Goal: Transaction & Acquisition: Purchase product/service

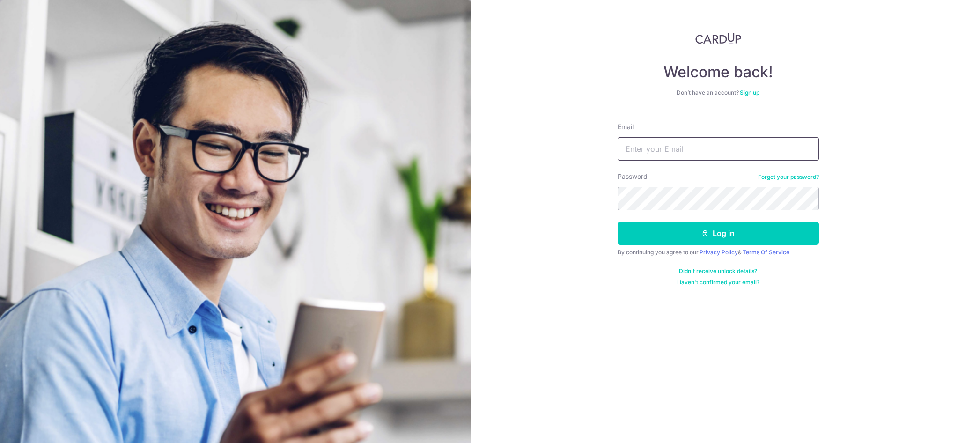
click at [643, 149] on input "Email" at bounding box center [718, 148] width 201 height 23
type input "[PERSON_NAME][EMAIL_ADDRESS][PERSON_NAME][DOMAIN_NAME]"
click at [618, 222] on button "Log in" at bounding box center [718, 233] width 201 height 23
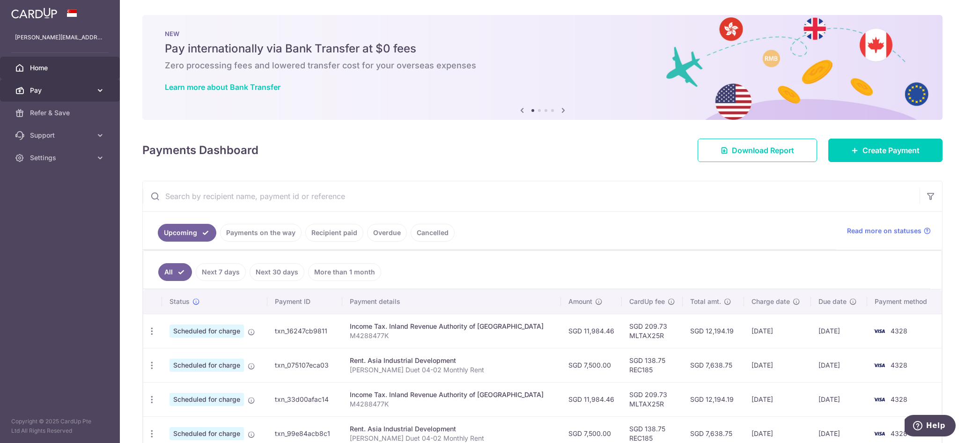
click at [100, 90] on icon at bounding box center [100, 90] width 9 height 9
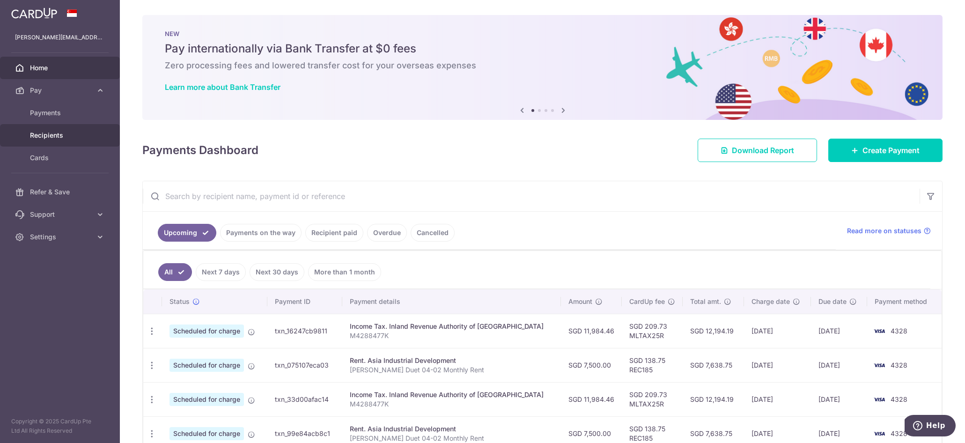
click at [70, 133] on span "Recipients" at bounding box center [61, 135] width 62 height 9
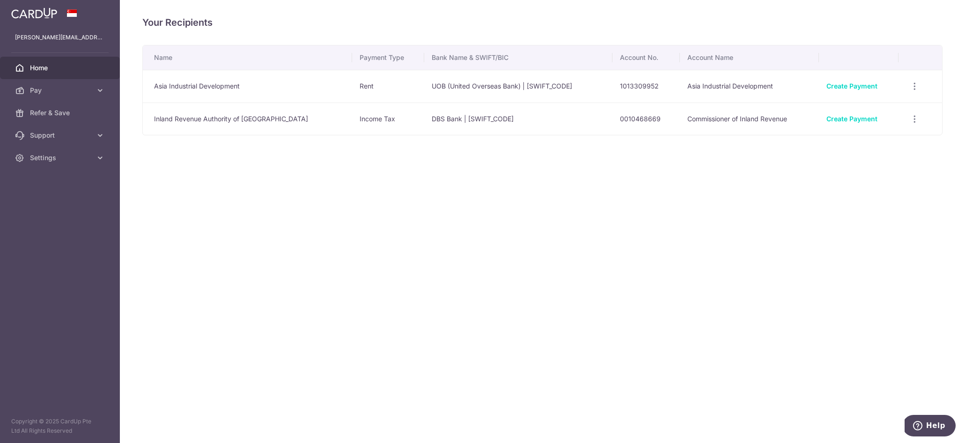
click at [47, 67] on span "Home" at bounding box center [61, 67] width 62 height 9
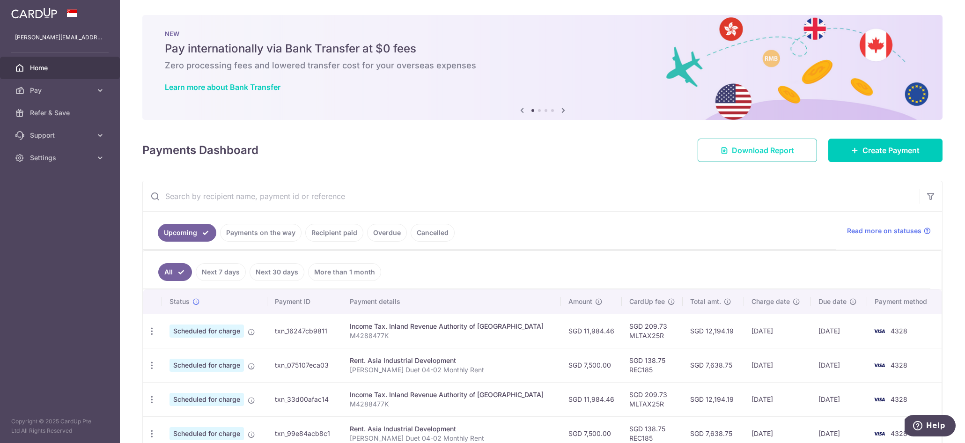
click at [763, 155] on span "Download Report" at bounding box center [763, 150] width 62 height 11
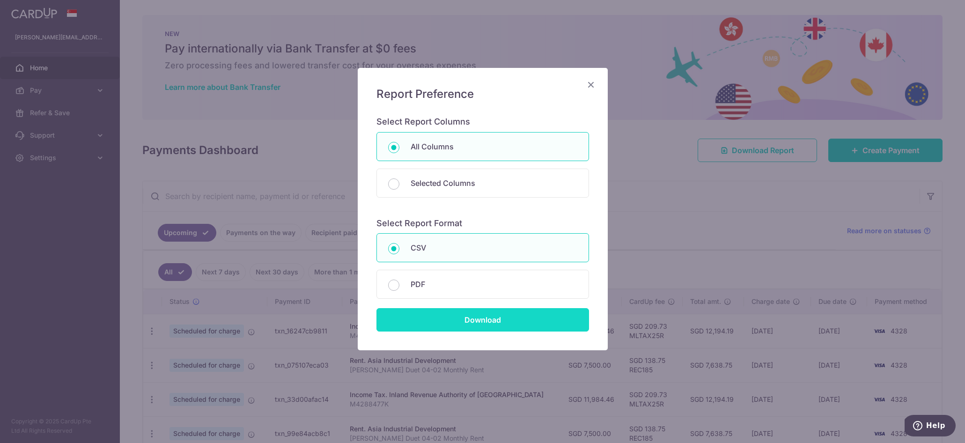
click at [454, 324] on input "Download" at bounding box center [483, 319] width 213 height 23
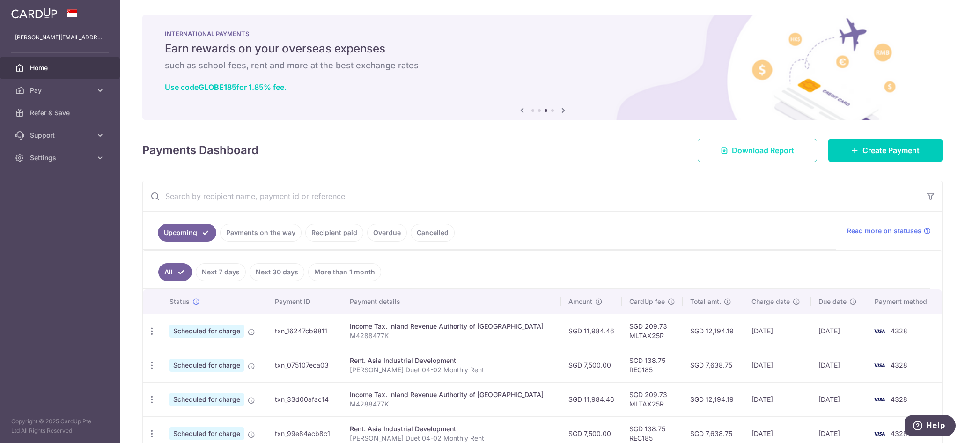
click at [746, 154] on span "Download Report" at bounding box center [763, 150] width 62 height 11
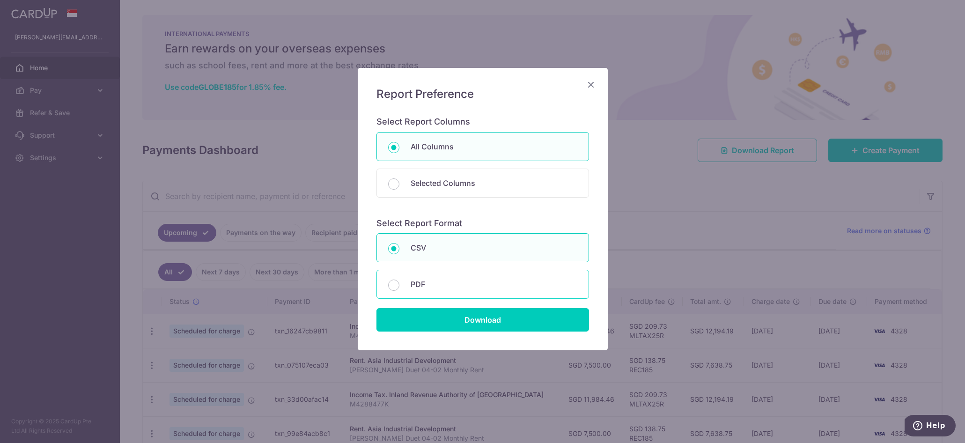
click at [484, 294] on div "PDF" at bounding box center [483, 284] width 213 height 29
radio input "false"
radio input "true"
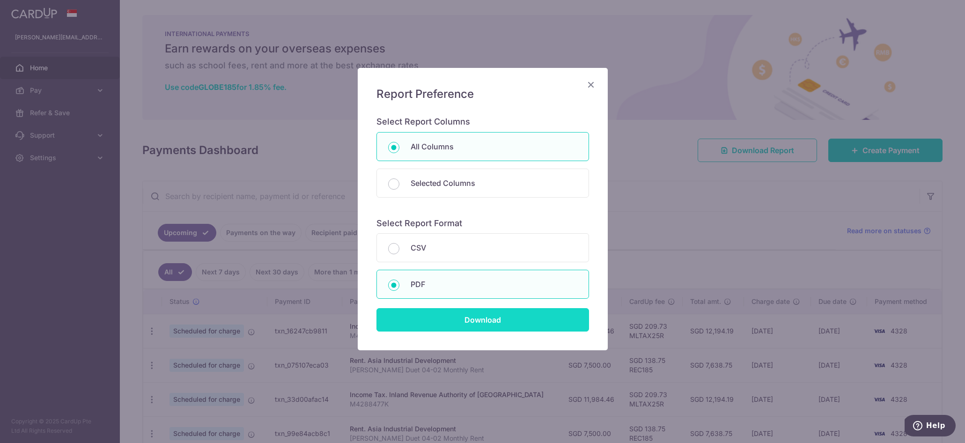
click at [479, 325] on input "Download" at bounding box center [483, 319] width 213 height 23
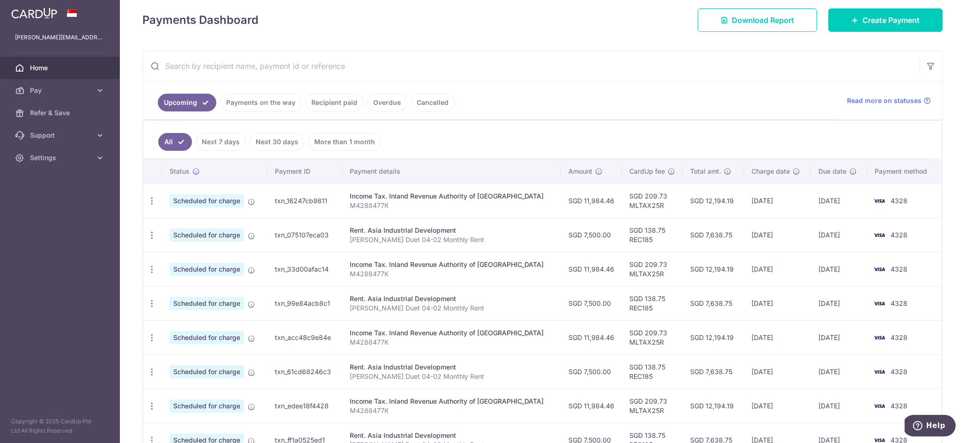
scroll to position [129, 0]
click at [212, 145] on link "Next 7 days" at bounding box center [221, 143] width 50 height 18
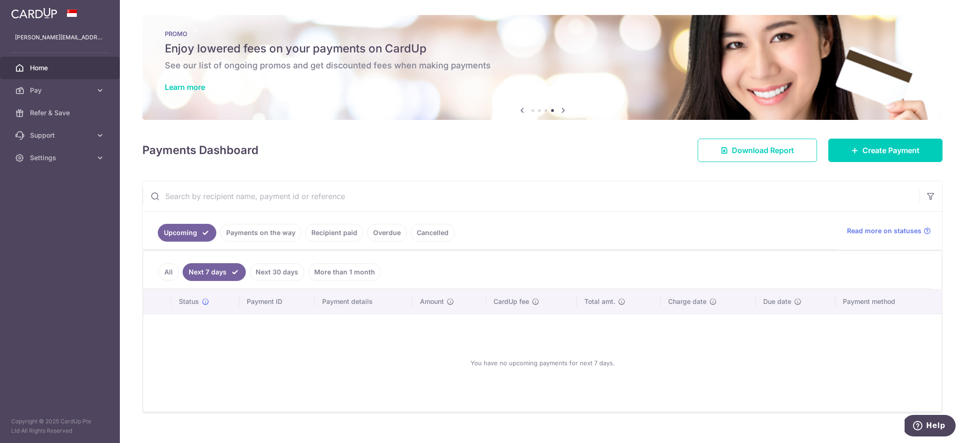
scroll to position [15, 0]
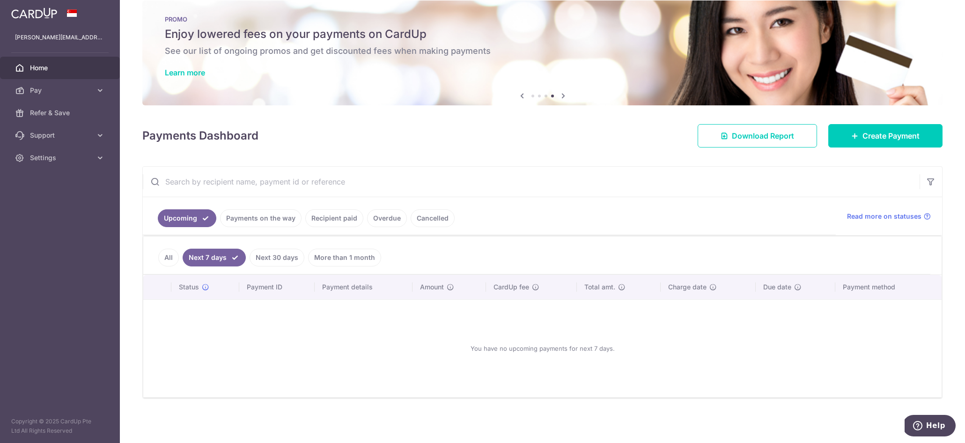
click at [271, 222] on link "Payments on the way" at bounding box center [261, 218] width 82 height 18
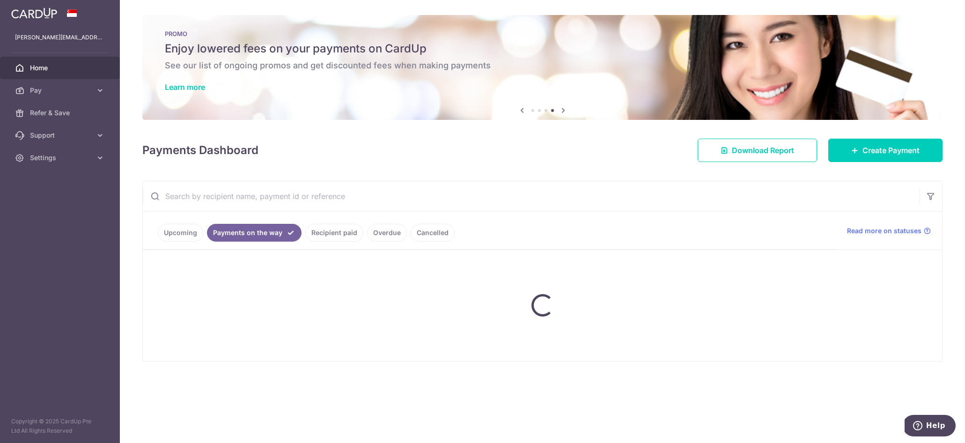
scroll to position [0, 0]
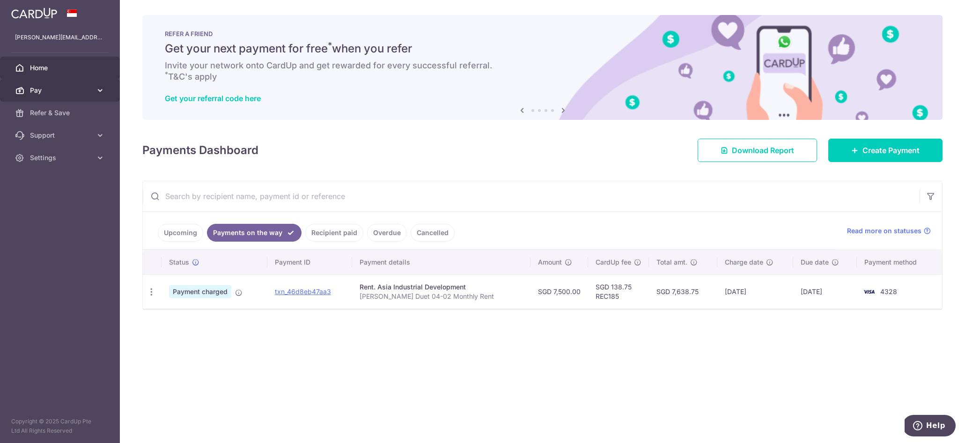
click at [96, 92] on icon at bounding box center [100, 90] width 9 height 9
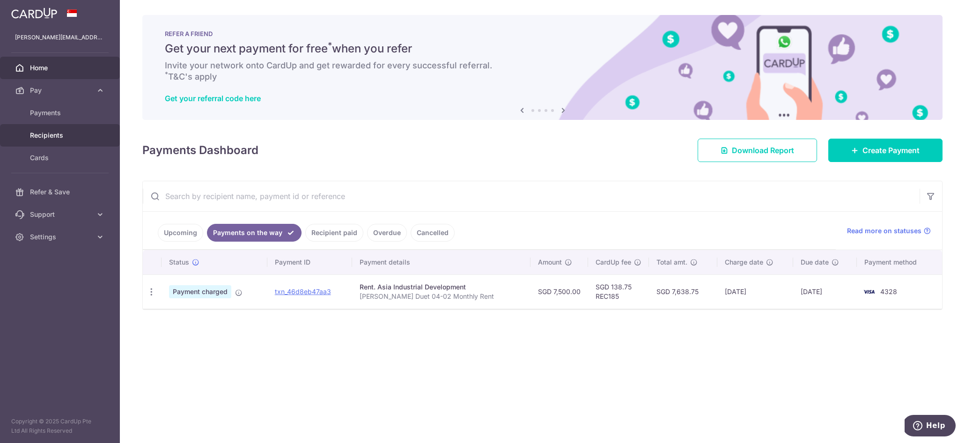
click at [60, 134] on span "Recipients" at bounding box center [61, 135] width 62 height 9
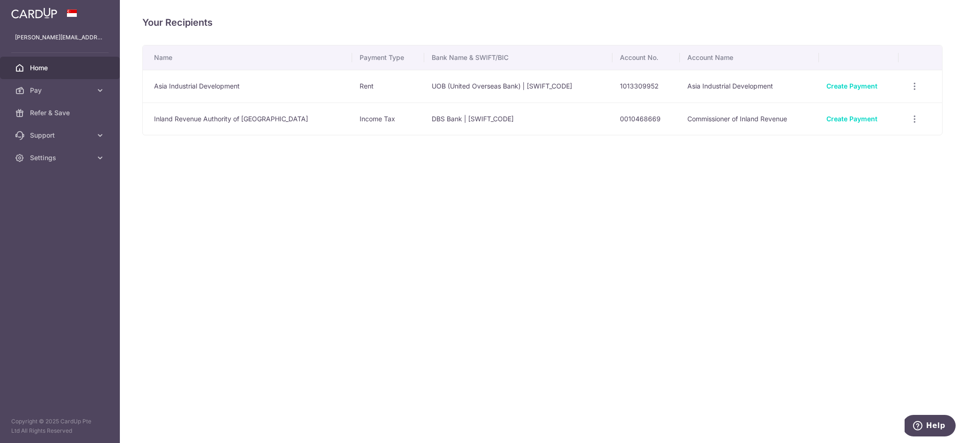
click at [41, 69] on span "Home" at bounding box center [61, 67] width 62 height 9
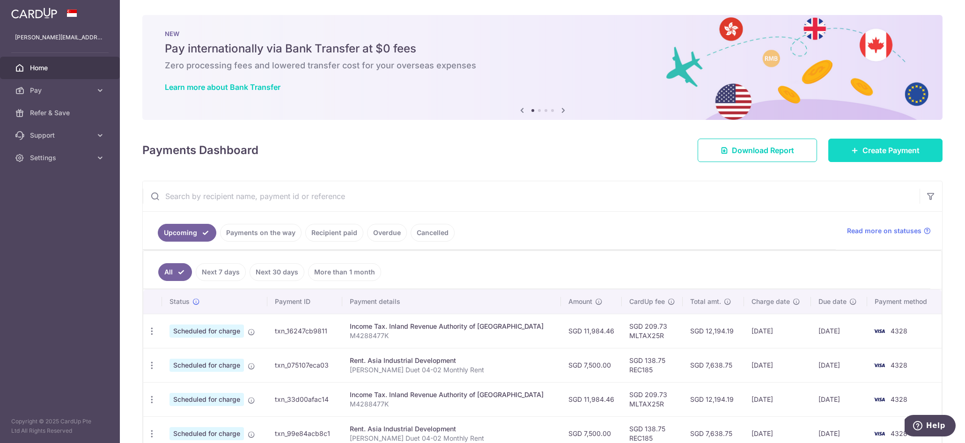
click at [856, 154] on icon at bounding box center [855, 150] width 7 height 7
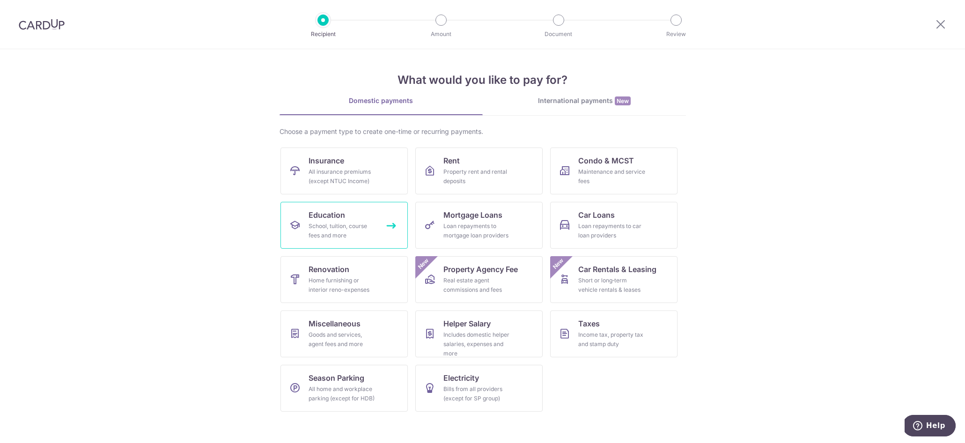
click at [333, 232] on div "School, tuition, course fees and more" at bounding box center [342, 231] width 67 height 19
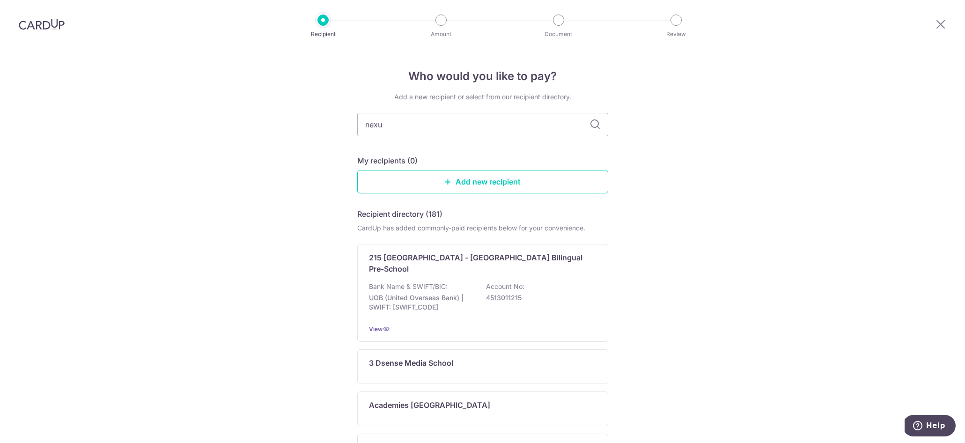
type input "nexus"
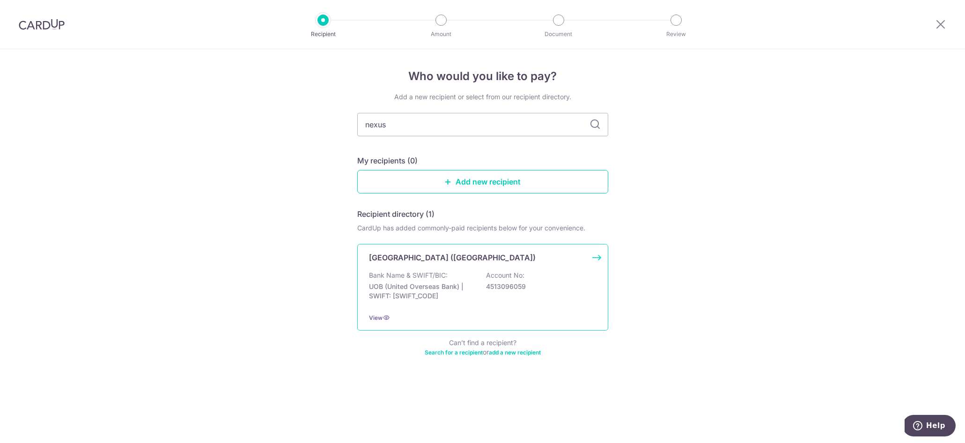
click at [598, 258] on div "[GEOGRAPHIC_DATA] ([GEOGRAPHIC_DATA]) Bank Name & SWIFT/BIC: UOB (United Overse…" at bounding box center [482, 287] width 251 height 87
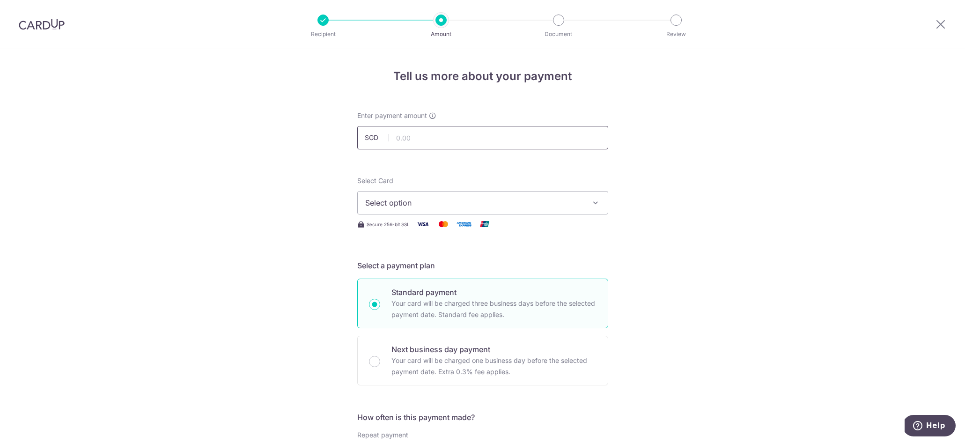
click at [413, 138] on input "text" at bounding box center [482, 137] width 251 height 23
type input "10,700.00"
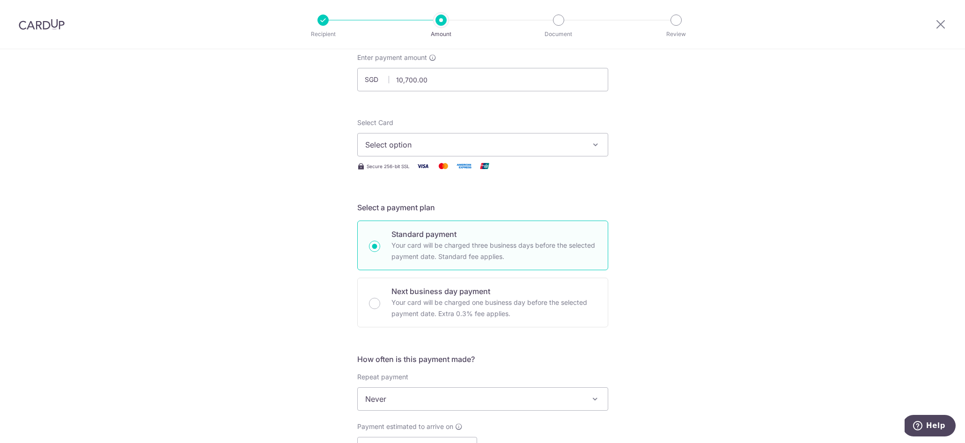
scroll to position [59, 0]
click at [599, 145] on icon "button" at bounding box center [595, 143] width 9 height 9
click at [417, 212] on span "**** 4328" at bounding box center [406, 210] width 36 height 11
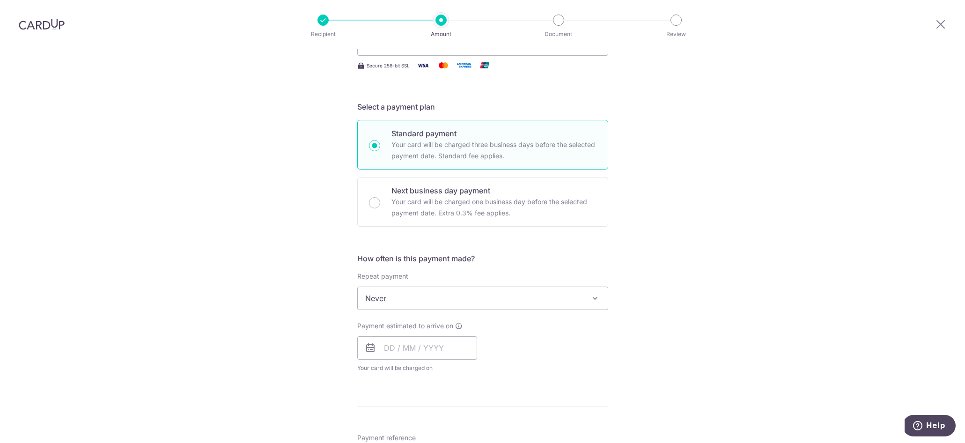
scroll to position [158, 0]
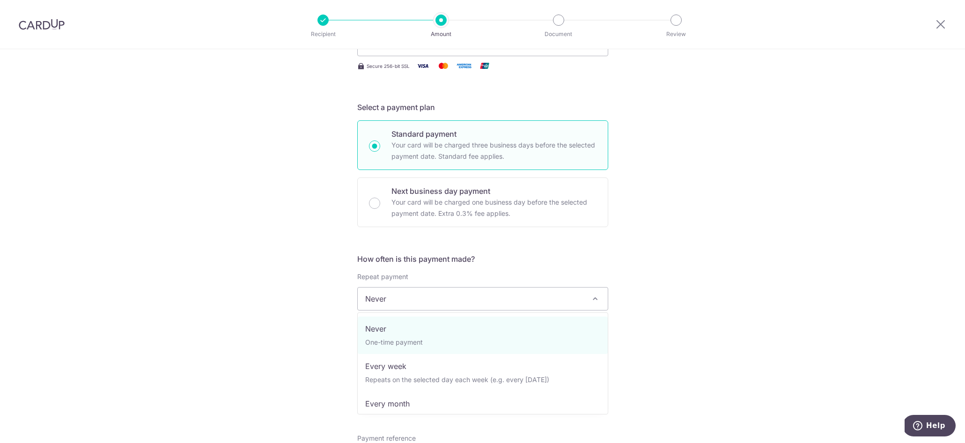
click at [591, 306] on span "Never" at bounding box center [483, 299] width 250 height 22
click at [658, 305] on div "Tell us more about your payment Enter payment amount SGD 10,700.00 10700.00 Sel…" at bounding box center [482, 314] width 965 height 847
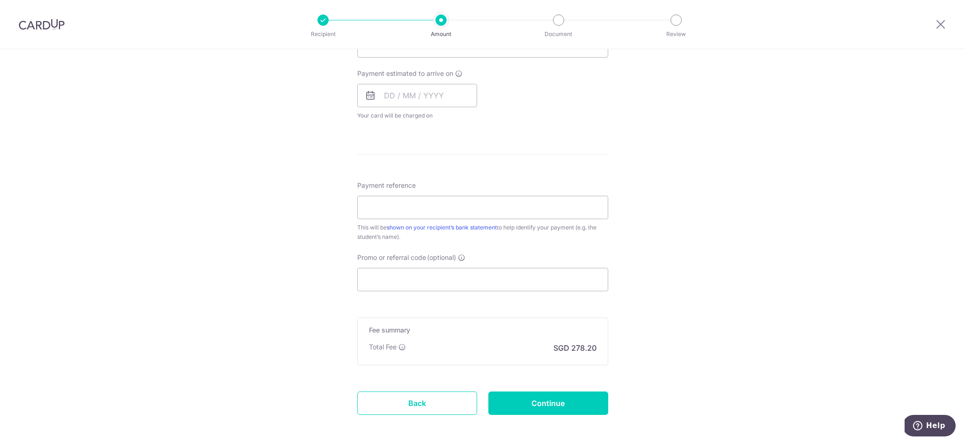
scroll to position [421, 0]
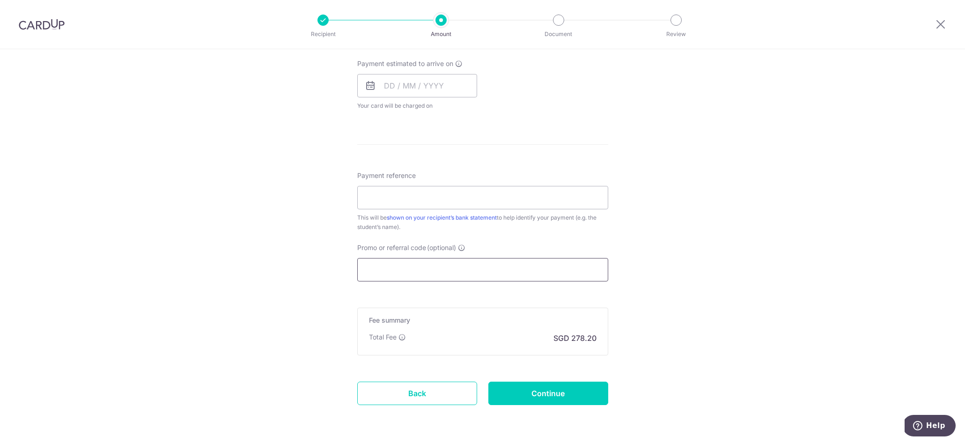
click at [552, 267] on input "Promo or referral code (optional)" at bounding box center [482, 269] width 251 height 23
paste input "MCEDU12"
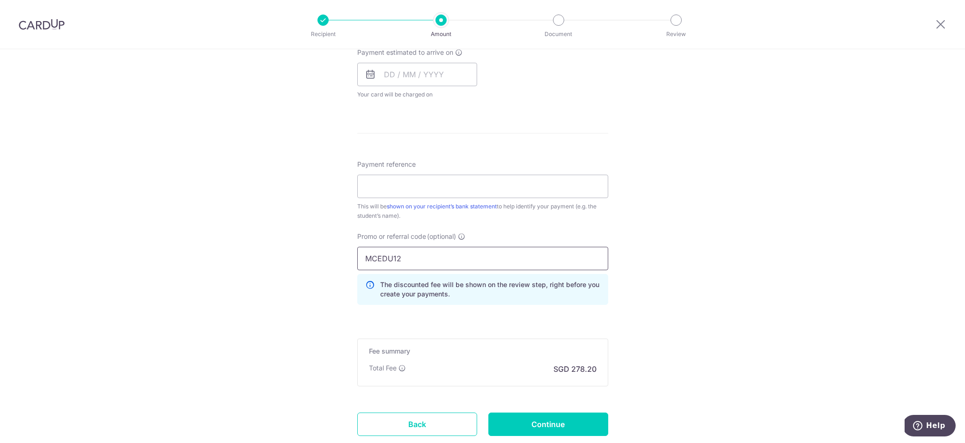
scroll to position [387, 0]
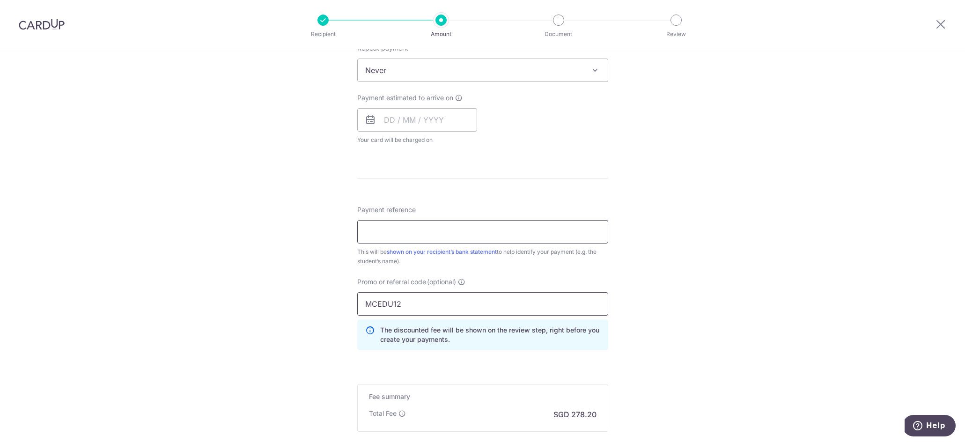
type input "MCEDU12"
click at [589, 235] on input "Payment reference" at bounding box center [482, 231] width 251 height 23
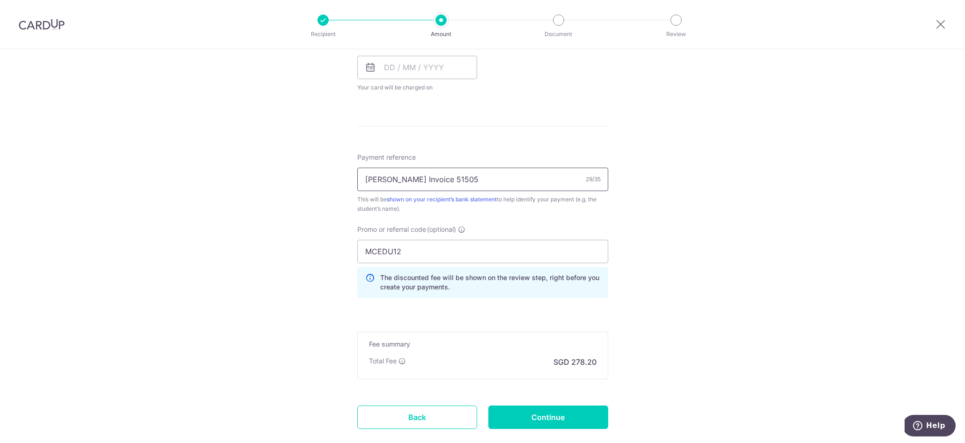
scroll to position [496, 0]
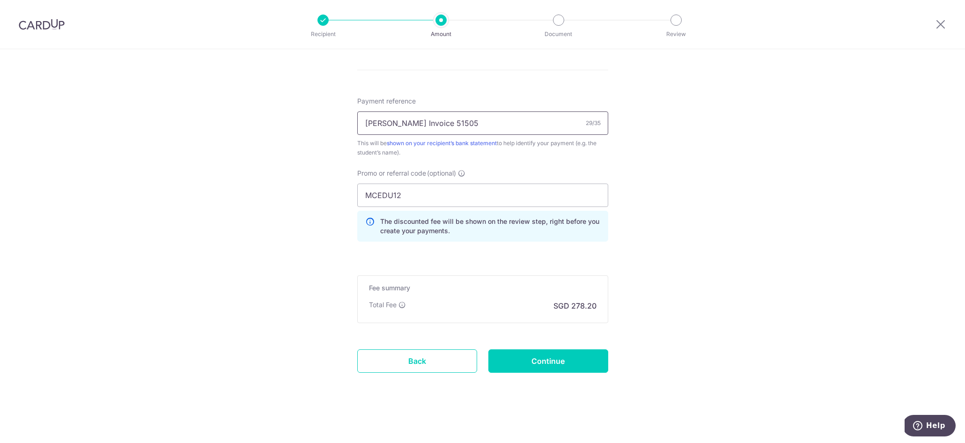
click at [394, 117] on input "Jemma Monteiro Invoice 51505" at bounding box center [482, 122] width 251 height 23
type input "Jemma Monteiro Invoice 51505"
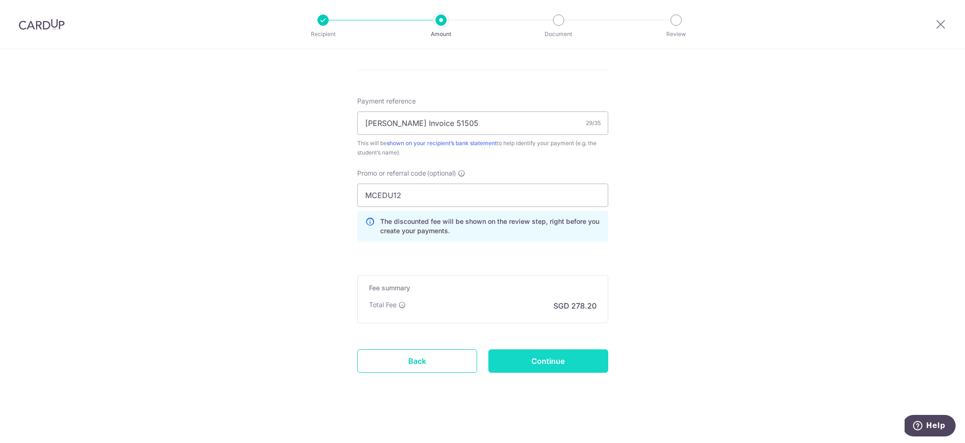
click at [556, 365] on input "Continue" at bounding box center [549, 360] width 120 height 23
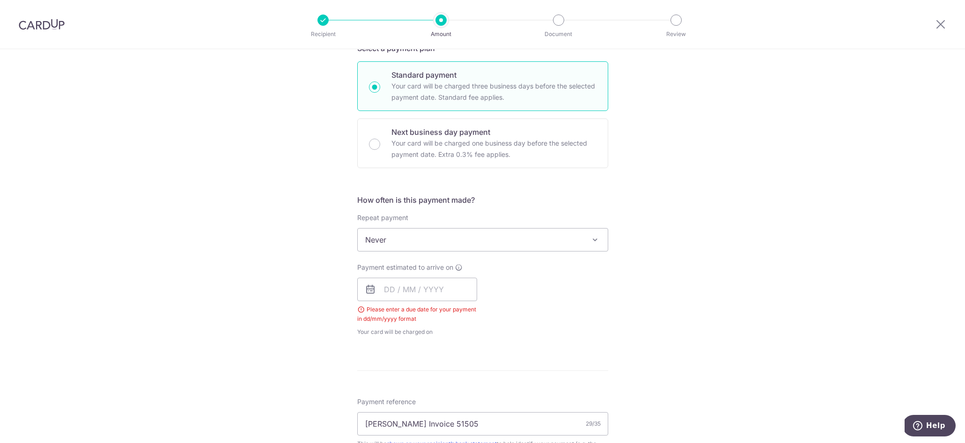
scroll to position [225, 0]
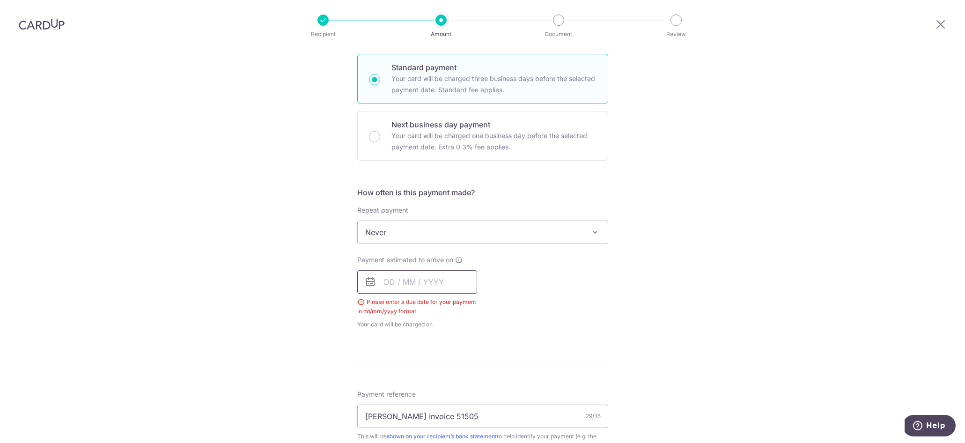
click at [385, 284] on input "text" at bounding box center [417, 281] width 120 height 23
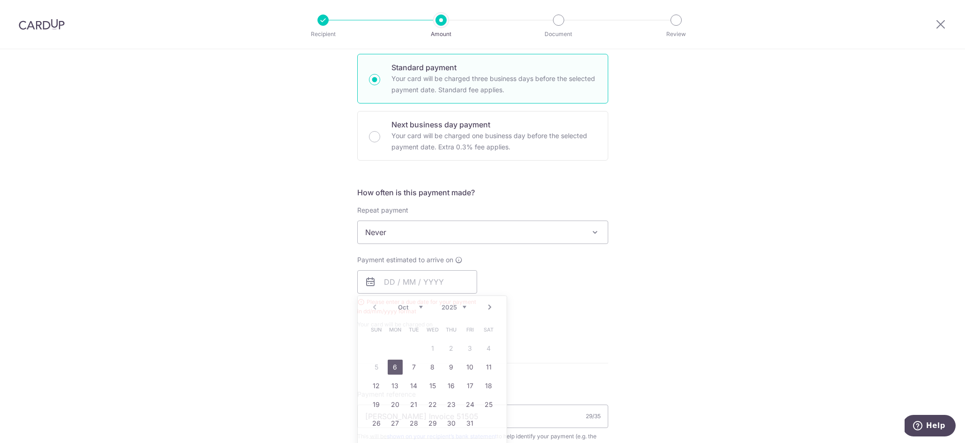
click at [657, 296] on div "Tell us more about your payment Enter payment amount SGD 10,700.00 10700.00 Sel…" at bounding box center [482, 286] width 965 height 925
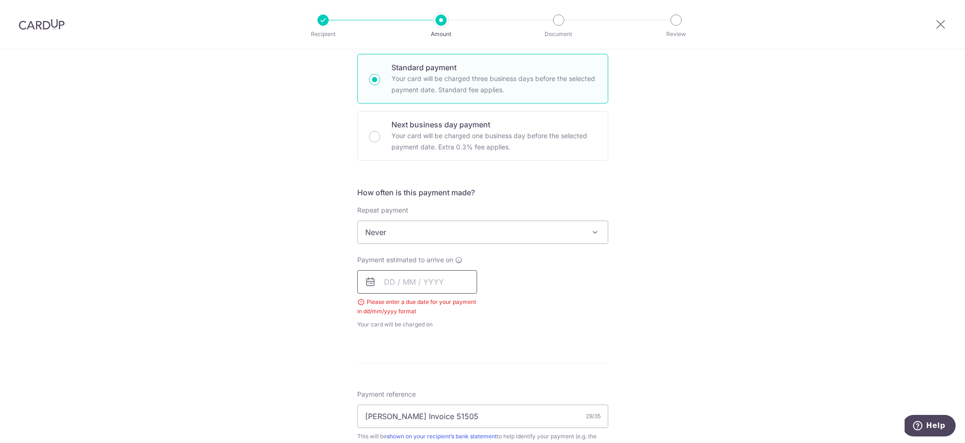
click at [390, 282] on input "text" at bounding box center [417, 281] width 120 height 23
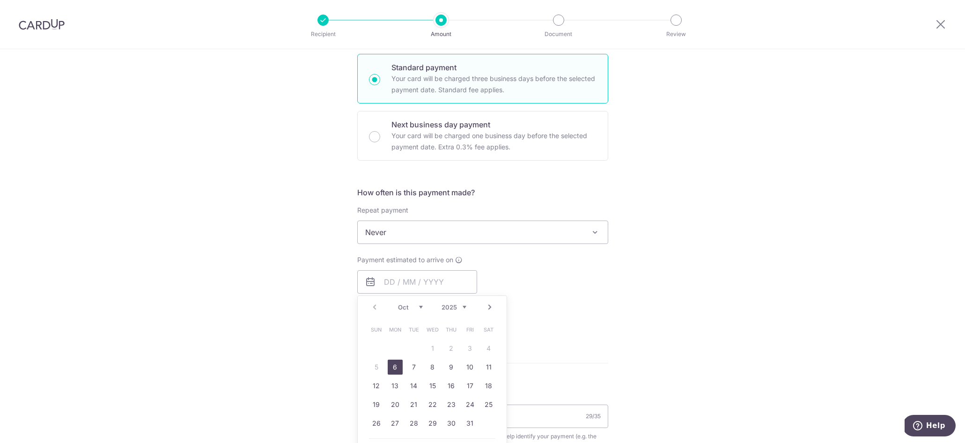
click at [393, 368] on link "6" at bounding box center [395, 367] width 15 height 15
type input "[DATE]"
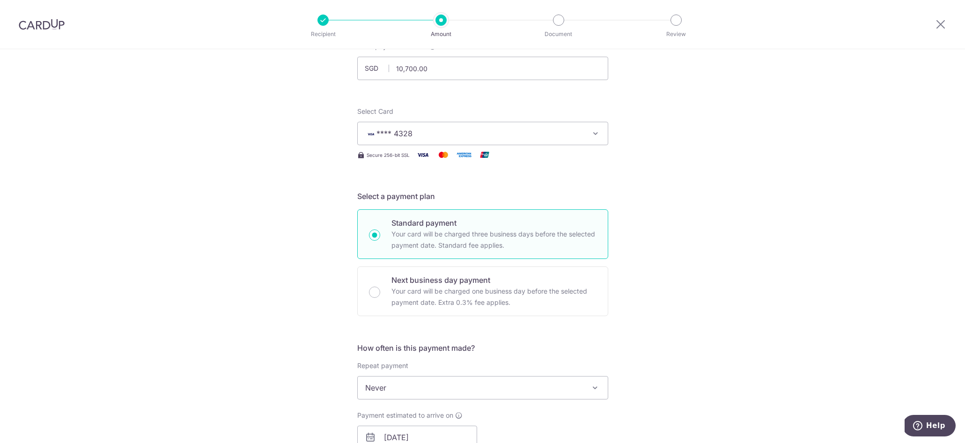
scroll to position [62, 0]
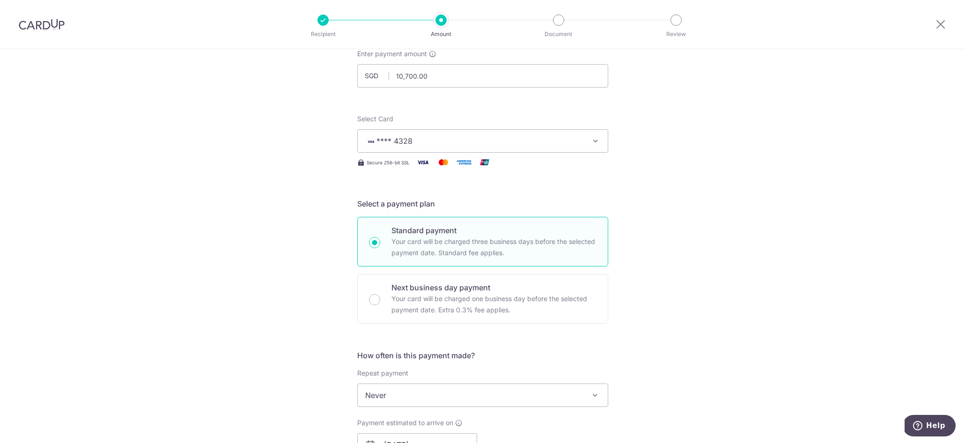
click at [597, 142] on icon "button" at bounding box center [595, 140] width 9 height 9
click at [406, 165] on span "Add credit card" at bounding box center [491, 167] width 218 height 9
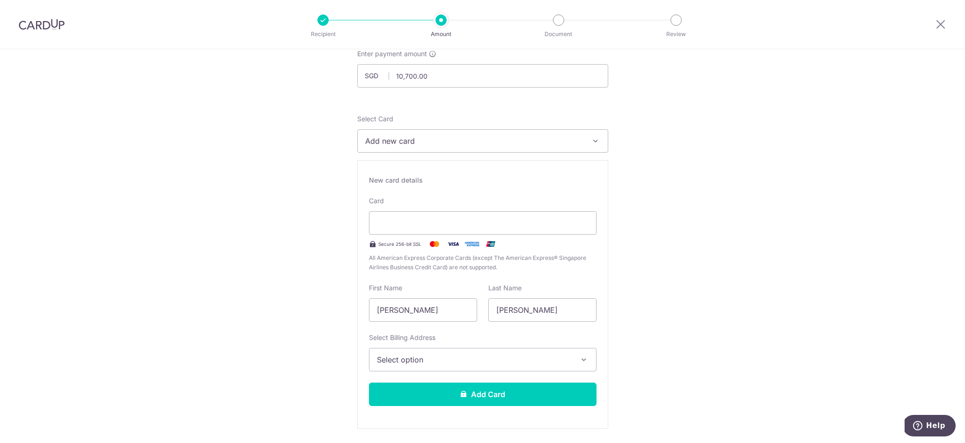
click at [580, 360] on icon "button" at bounding box center [583, 359] width 9 height 9
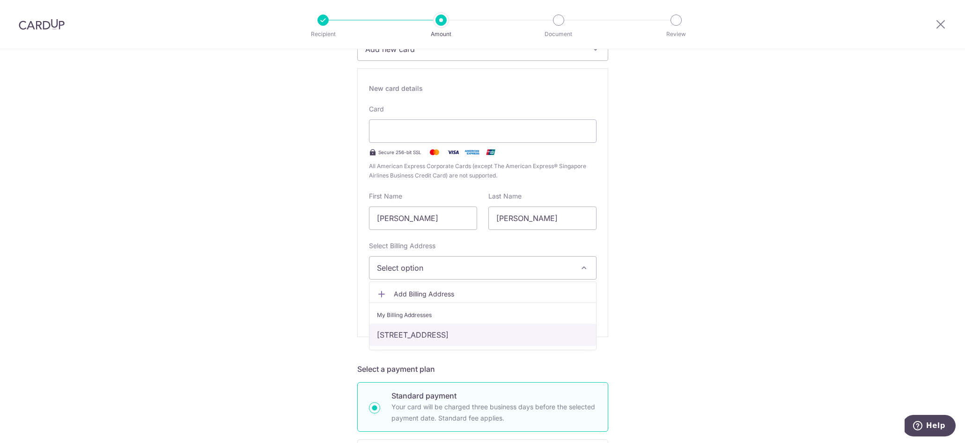
scroll to position [154, 0]
click at [474, 334] on link "[STREET_ADDRESS]" at bounding box center [483, 334] width 227 height 22
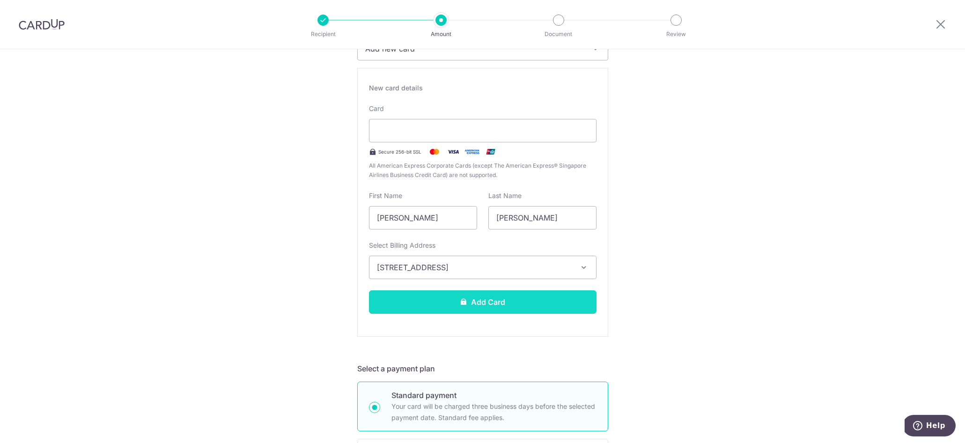
click at [554, 304] on button "Add Card" at bounding box center [483, 301] width 228 height 23
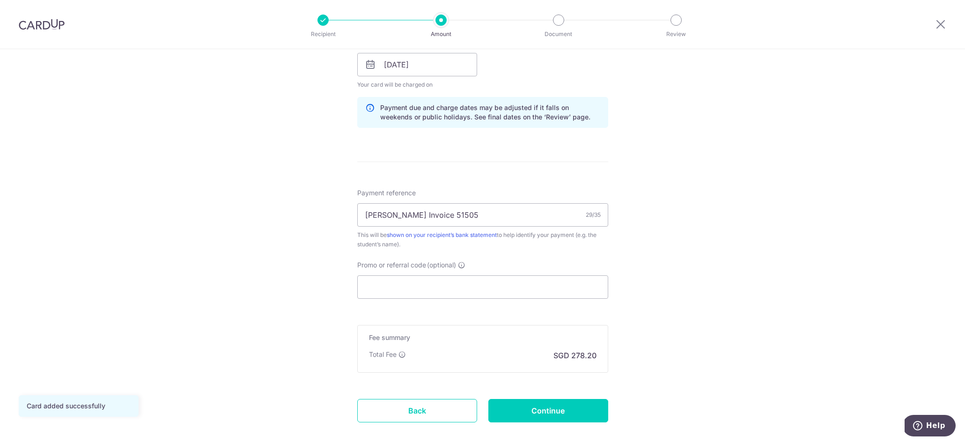
scroll to position [451, 0]
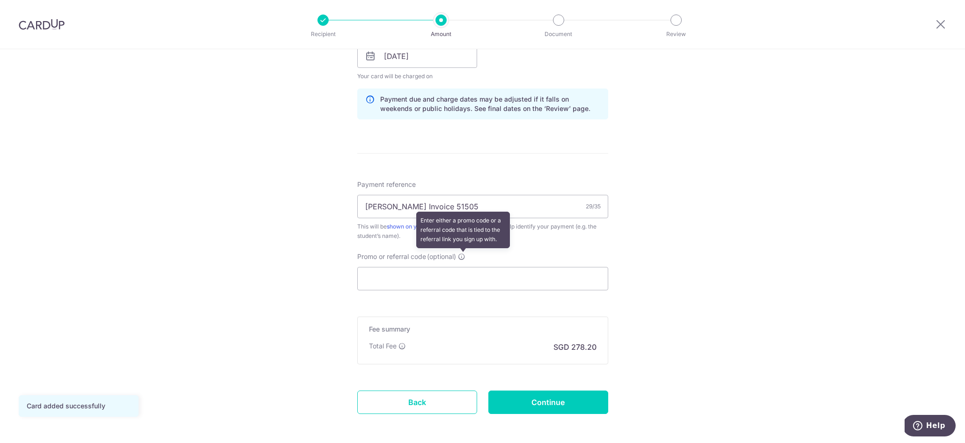
click at [464, 257] on icon at bounding box center [461, 256] width 7 height 7
click at [464, 267] on input "Promo or referral code (optional) Enter either a promo code or a referral code …" at bounding box center [482, 278] width 251 height 23
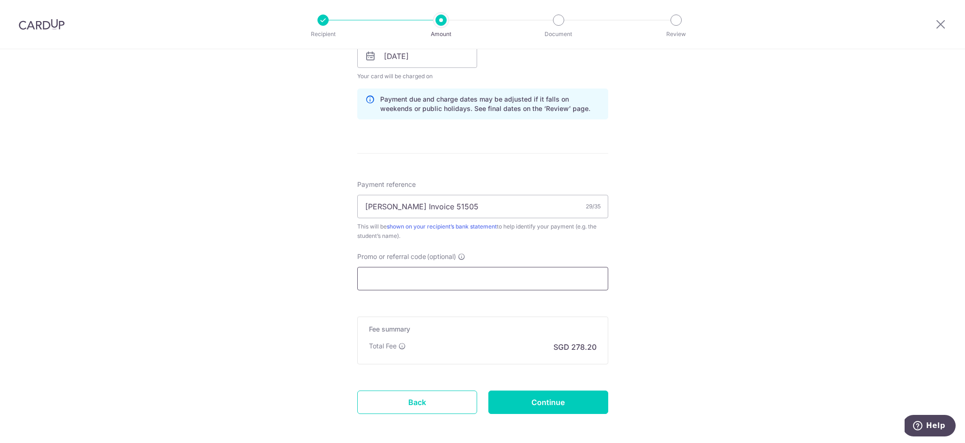
click at [473, 277] on input "Promo or referral code (optional)" at bounding box center [482, 278] width 251 height 23
paste input "MCEDU12"
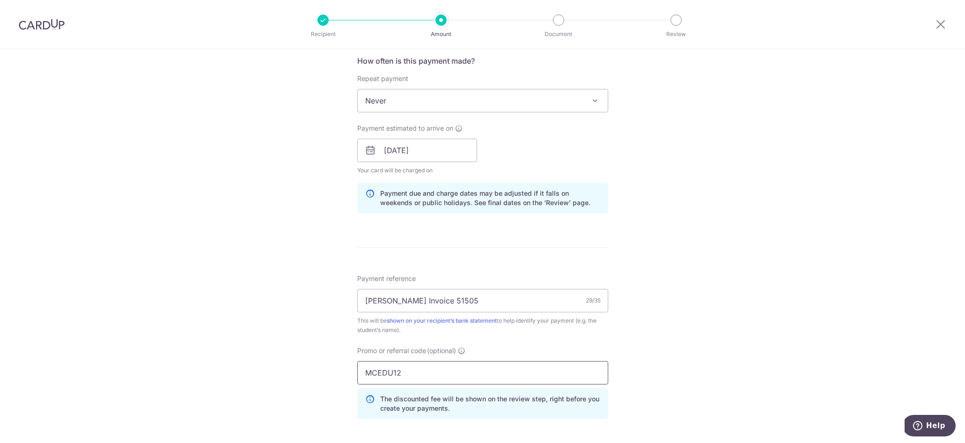
scroll to position [534, 0]
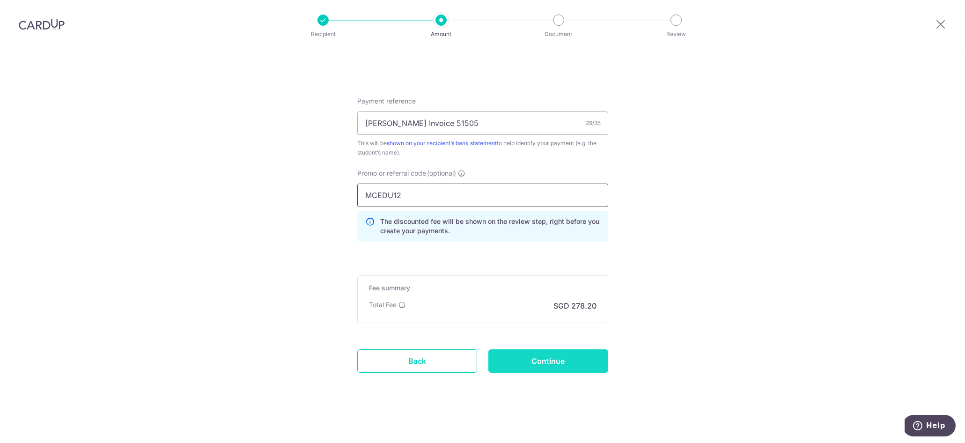
type input "MCEDU12"
click at [584, 358] on input "Continue" at bounding box center [549, 360] width 120 height 23
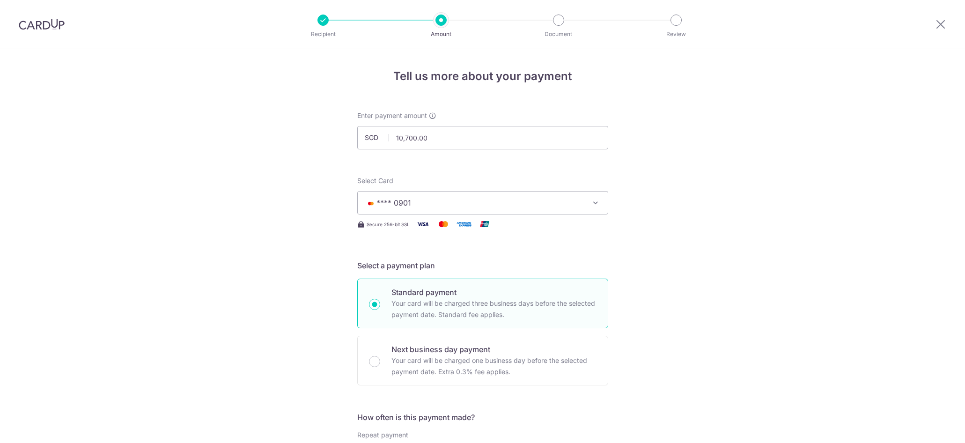
scroll to position [547, 0]
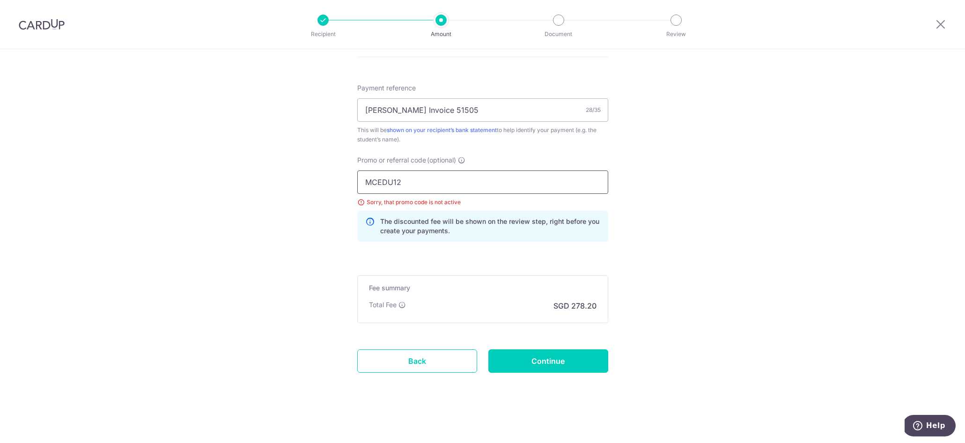
click at [557, 178] on input "MCEDU12" at bounding box center [482, 181] width 251 height 23
paste input "ILELION"
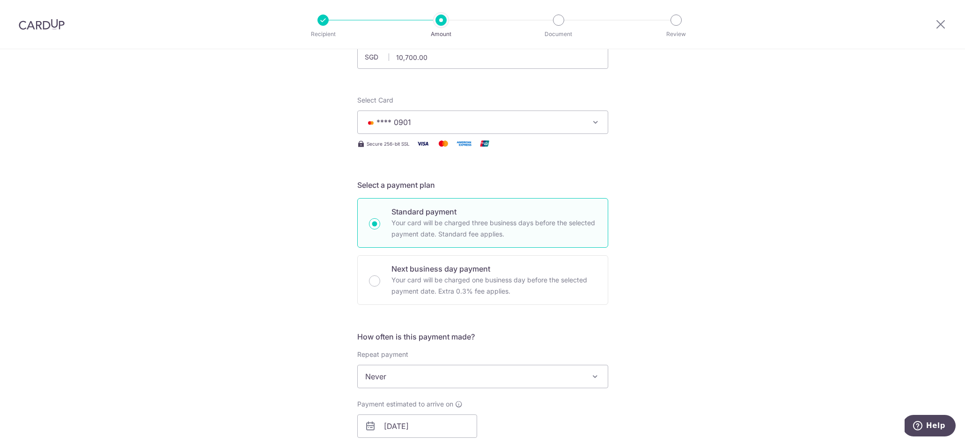
scroll to position [76, 0]
type input "MILELION"
click at [542, 130] on span "**** 0901" at bounding box center [474, 126] width 218 height 11
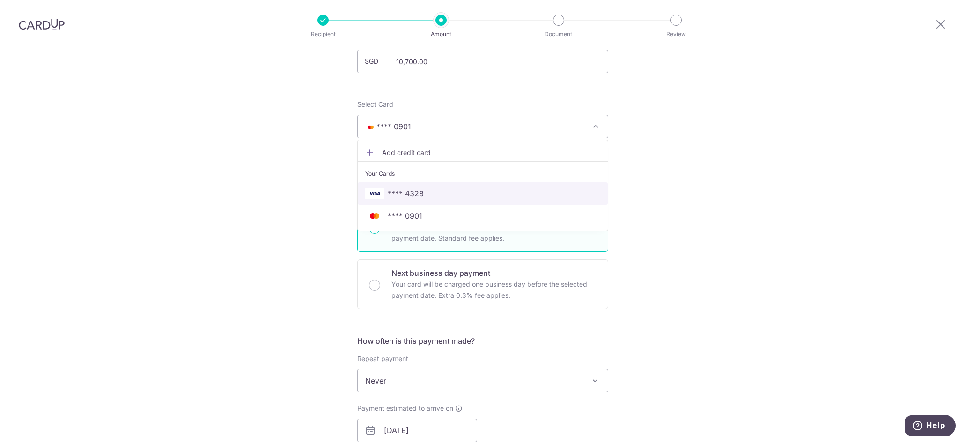
click at [447, 188] on span "**** 4328" at bounding box center [482, 193] width 235 height 11
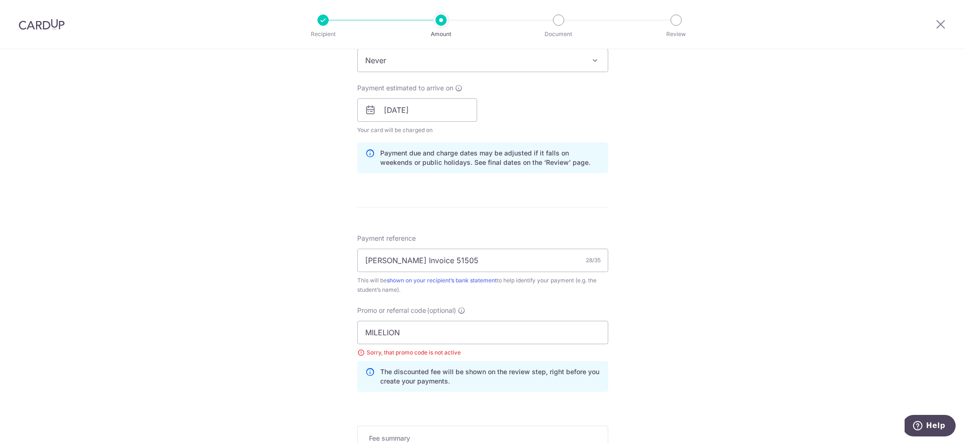
scroll to position [431, 0]
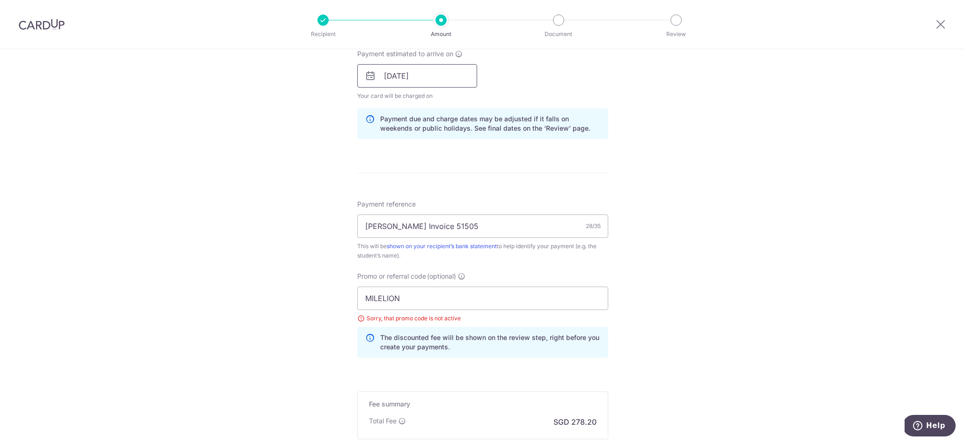
click at [434, 80] on input "[DATE]" at bounding box center [417, 75] width 120 height 23
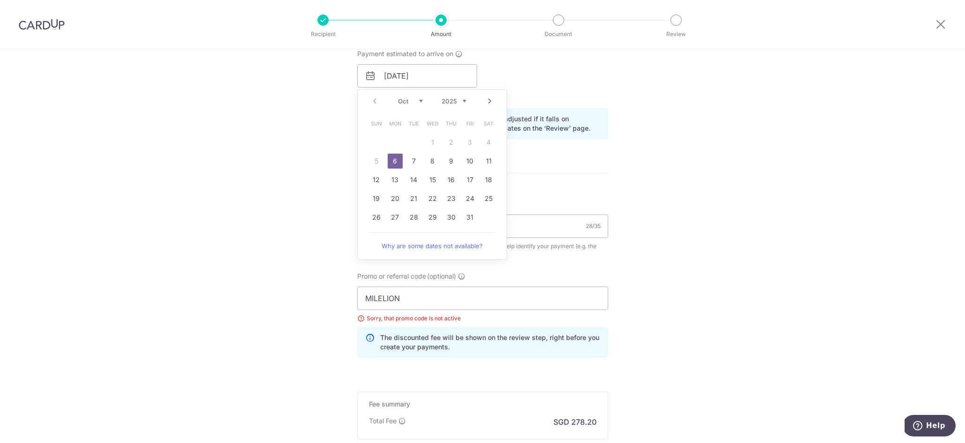
click at [393, 160] on link "6" at bounding box center [395, 161] width 15 height 15
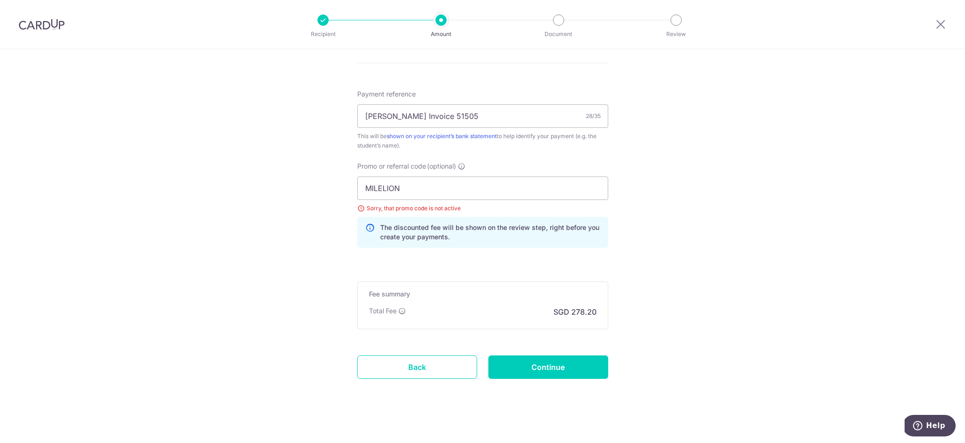
scroll to position [541, 0]
click at [376, 188] on input "MILELION" at bounding box center [482, 187] width 251 height 23
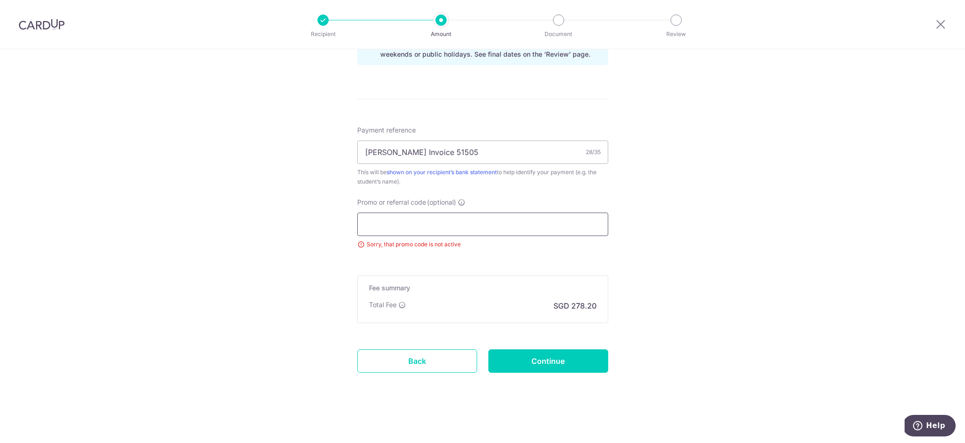
paste input "MILELION"
type input "MILELION"
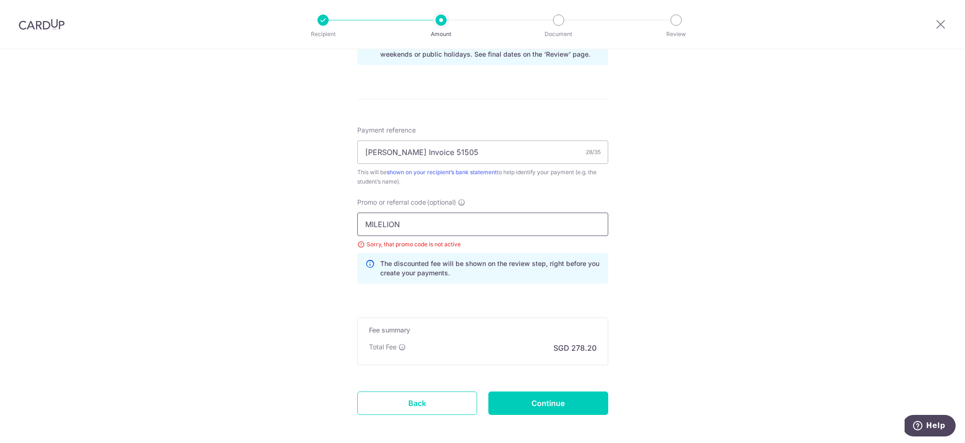
scroll to position [541, 0]
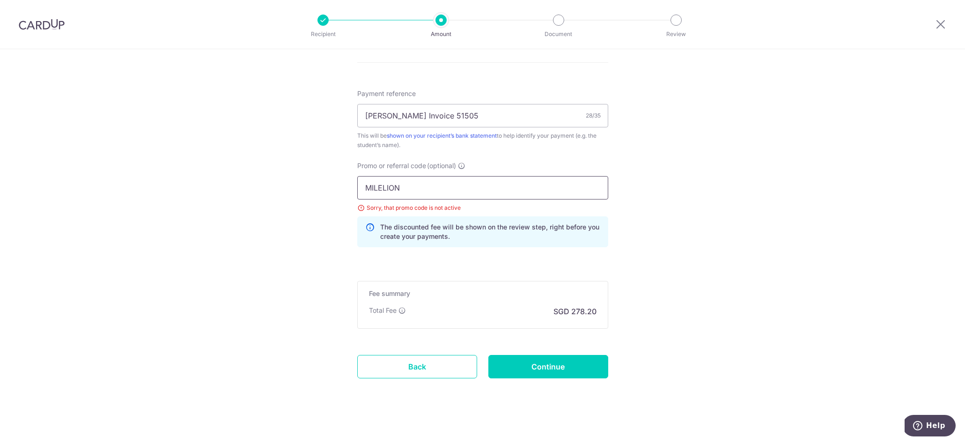
click at [391, 190] on input "MILELION" at bounding box center [482, 187] width 251 height 23
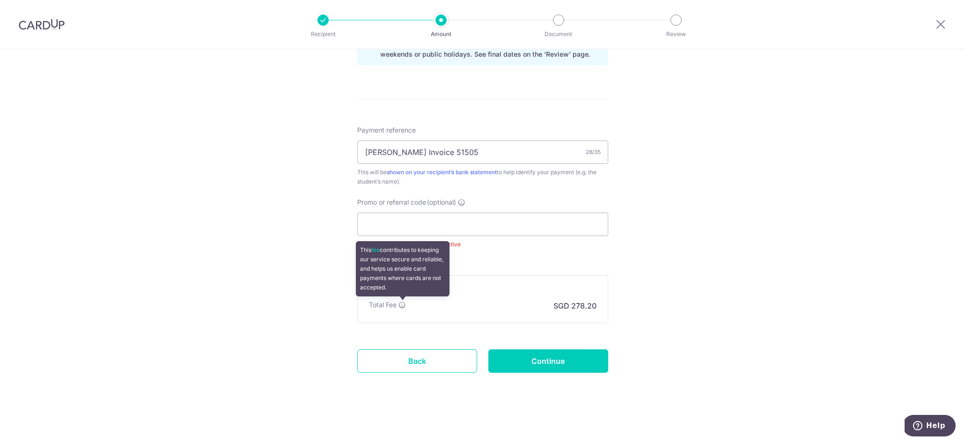
click at [402, 304] on icon at bounding box center [402, 304] width 7 height 7
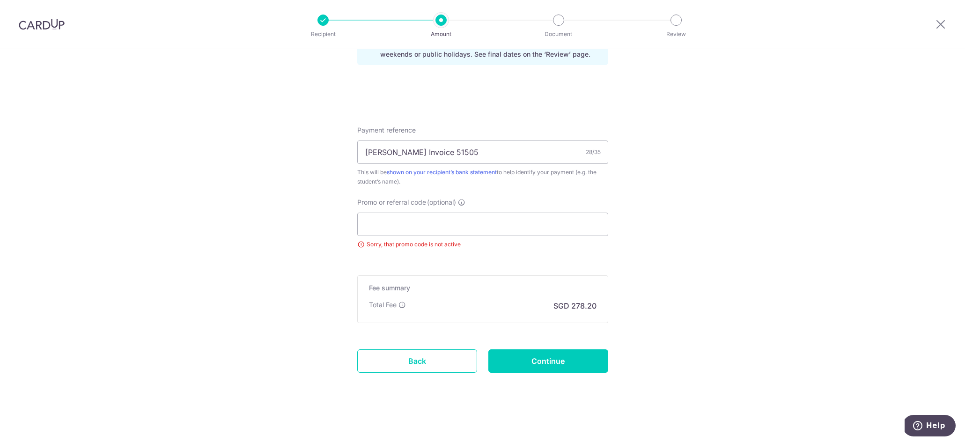
click at [389, 226] on input "Promo or referral code (optional)" at bounding box center [482, 224] width 251 height 23
paste input "REC185"
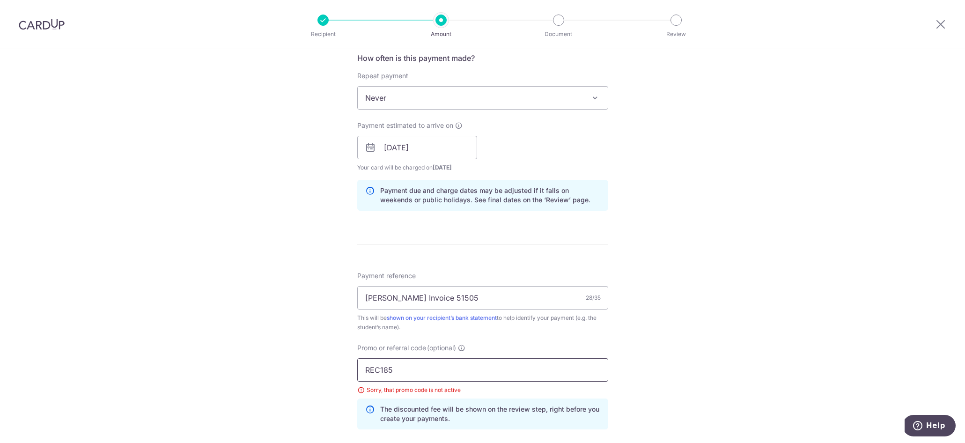
scroll to position [336, 0]
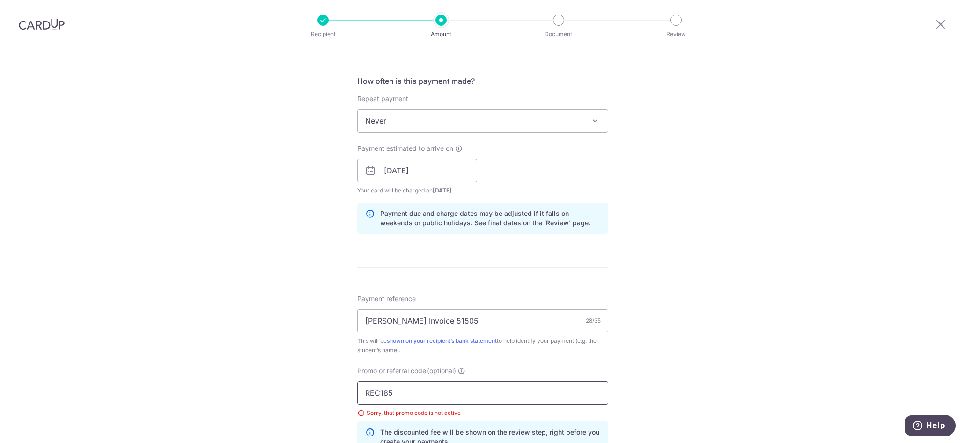
type input "REC185"
click at [442, 130] on span "Never" at bounding box center [483, 121] width 250 height 22
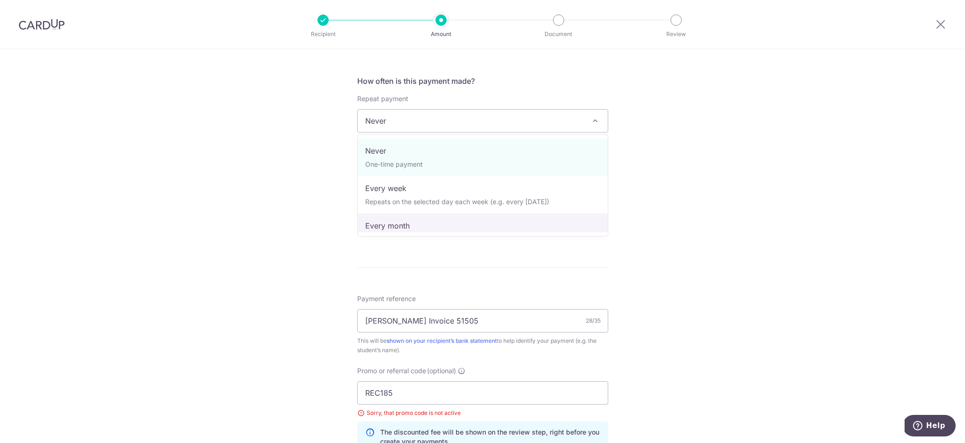
select select "3"
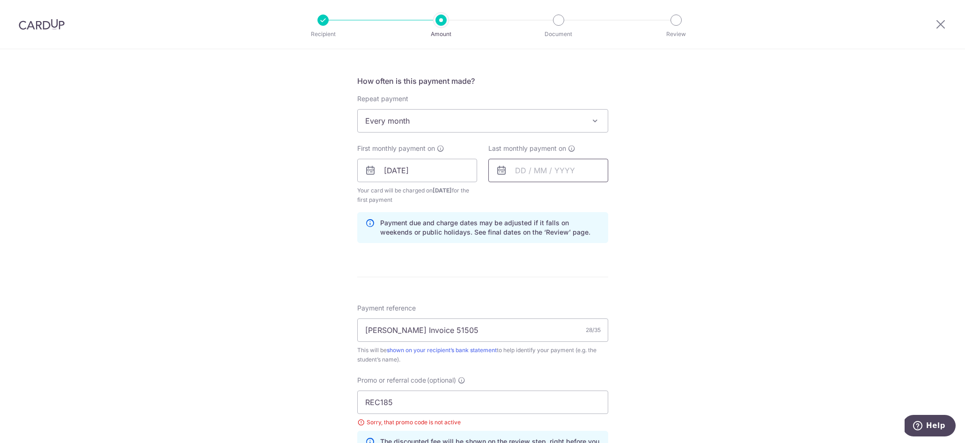
click at [519, 173] on input "text" at bounding box center [549, 170] width 120 height 23
click at [622, 193] on link "Next" at bounding box center [620, 195] width 11 height 11
click at [507, 199] on link "Prev" at bounding box center [505, 195] width 11 height 11
click at [605, 315] on link "31" at bounding box center [601, 311] width 15 height 15
type input "31/10/2025"
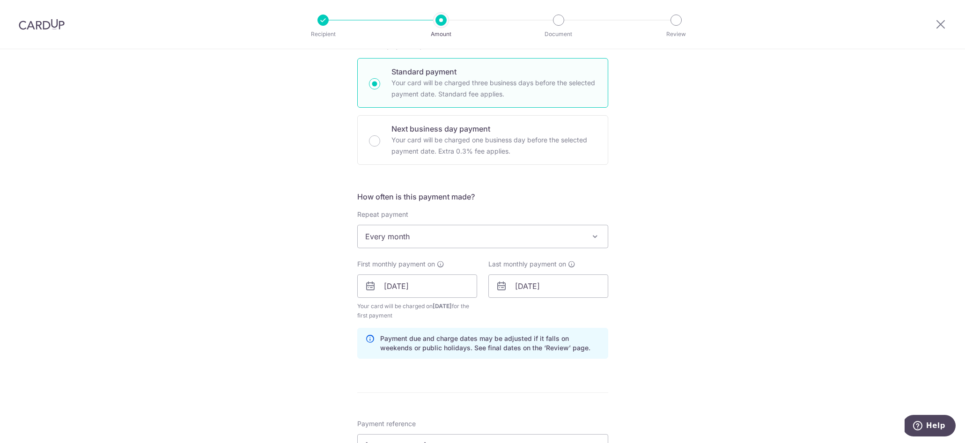
scroll to position [0, 0]
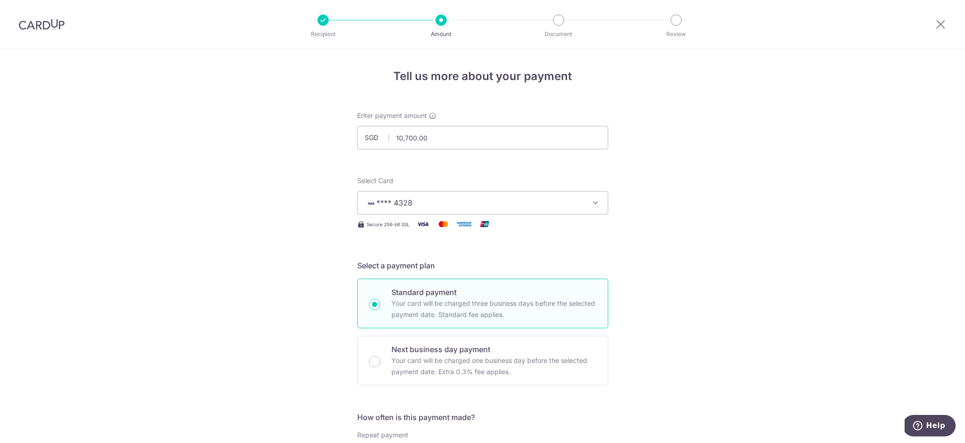
click at [404, 200] on span "**** 4328" at bounding box center [395, 202] width 36 height 9
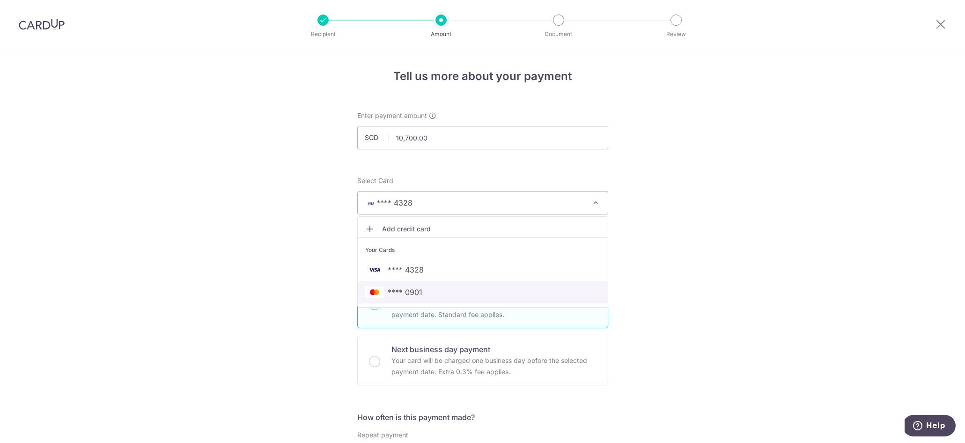
drag, startPoint x: 425, startPoint y: 295, endPoint x: 253, endPoint y: 271, distance: 174.1
click at [425, 295] on span "**** 0901" at bounding box center [482, 292] width 235 height 11
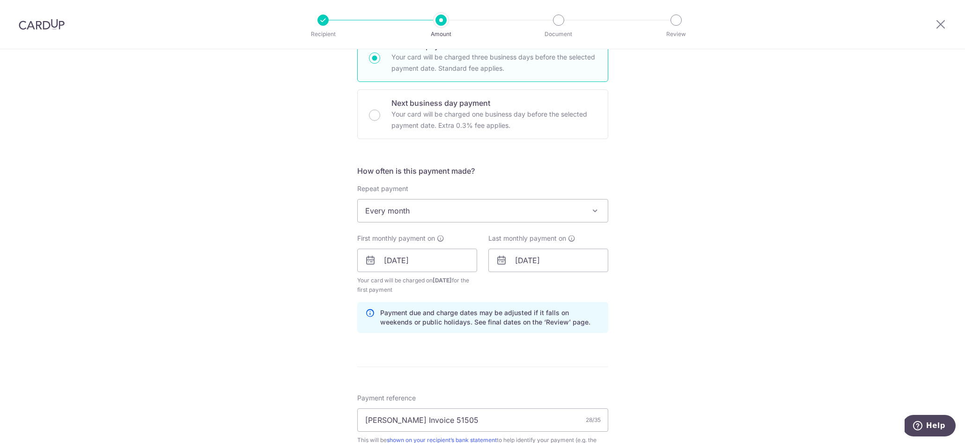
scroll to position [271, 0]
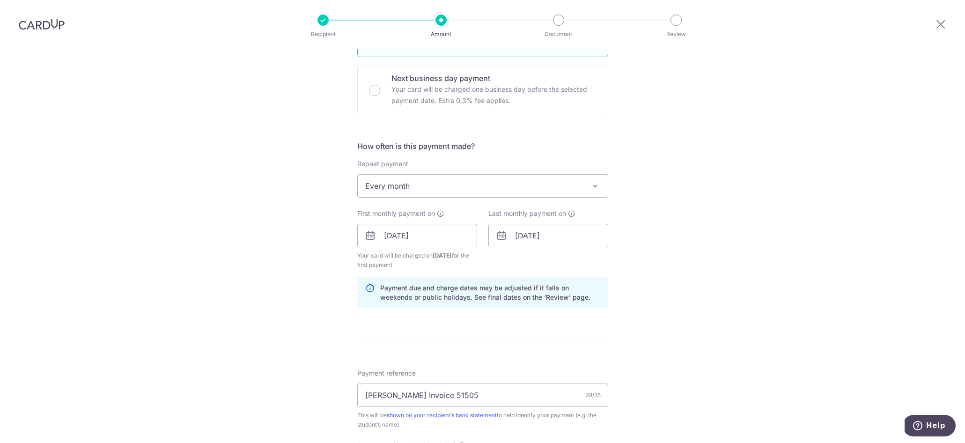
click at [448, 190] on span "Every month" at bounding box center [483, 186] width 250 height 22
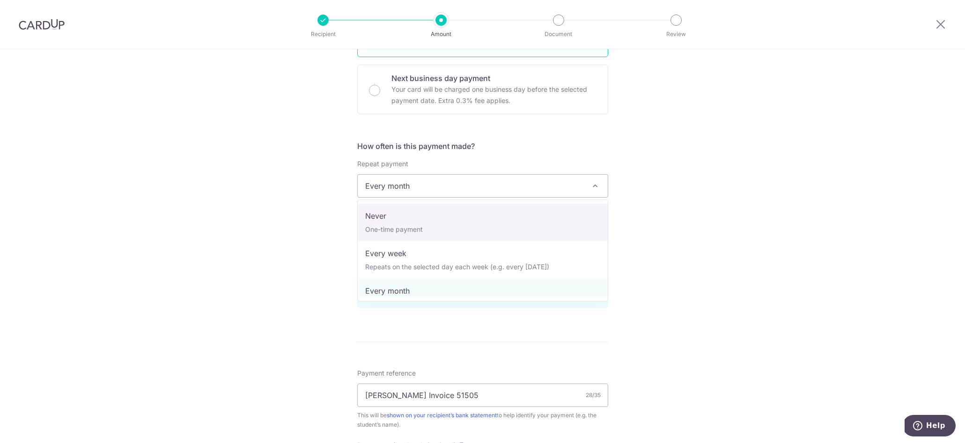
select select "1"
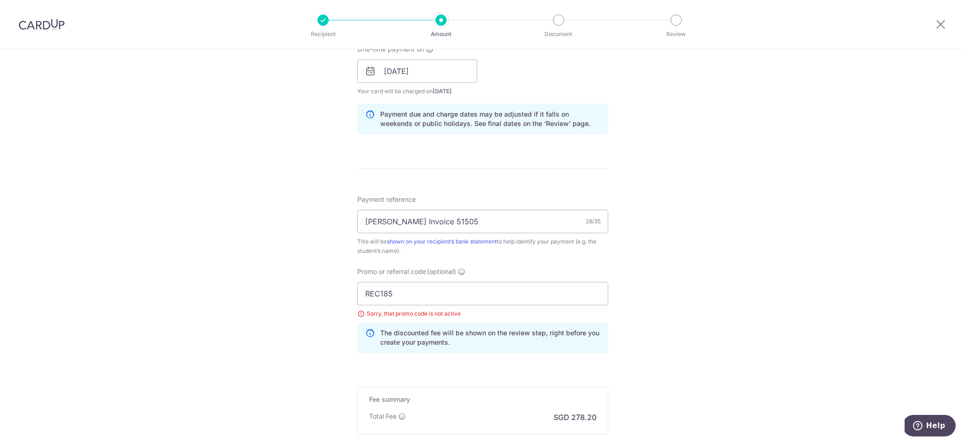
scroll to position [463, 0]
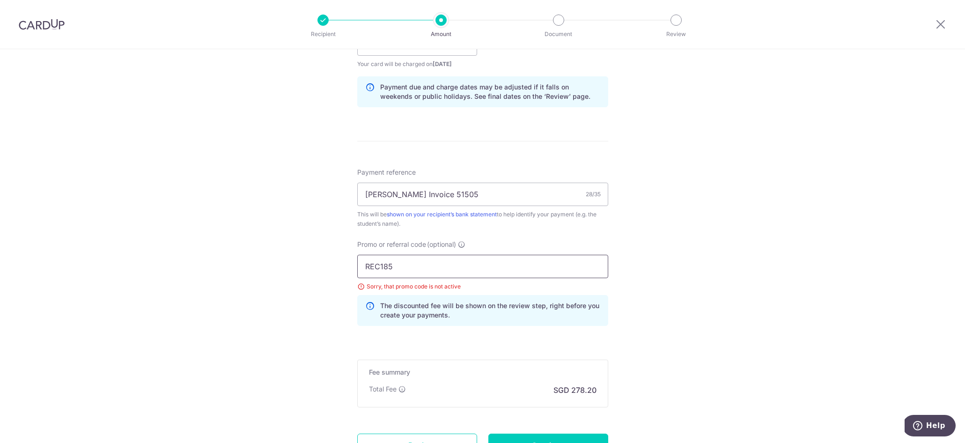
click at [376, 267] on input "REC185" at bounding box center [482, 266] width 251 height 23
paste input "OFF22"
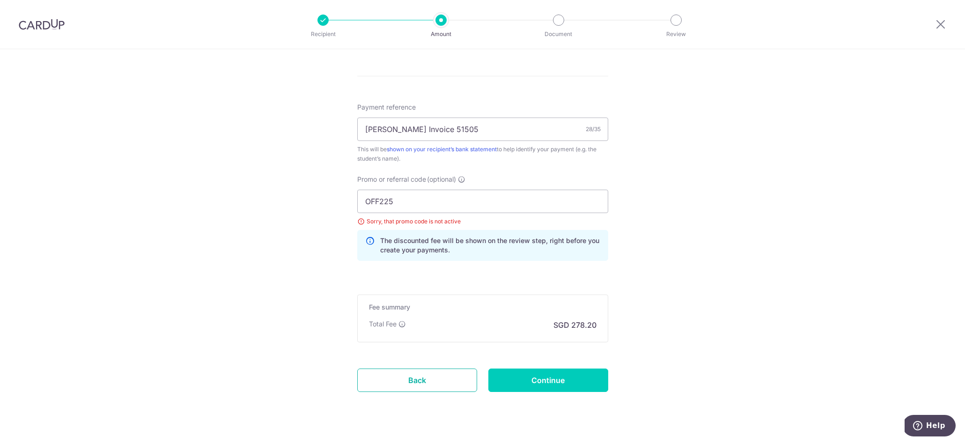
scroll to position [530, 0]
click at [378, 202] on input "OFF225" at bounding box center [482, 198] width 251 height 23
type input "GET225"
click at [473, 207] on input "GET225" at bounding box center [482, 198] width 251 height 23
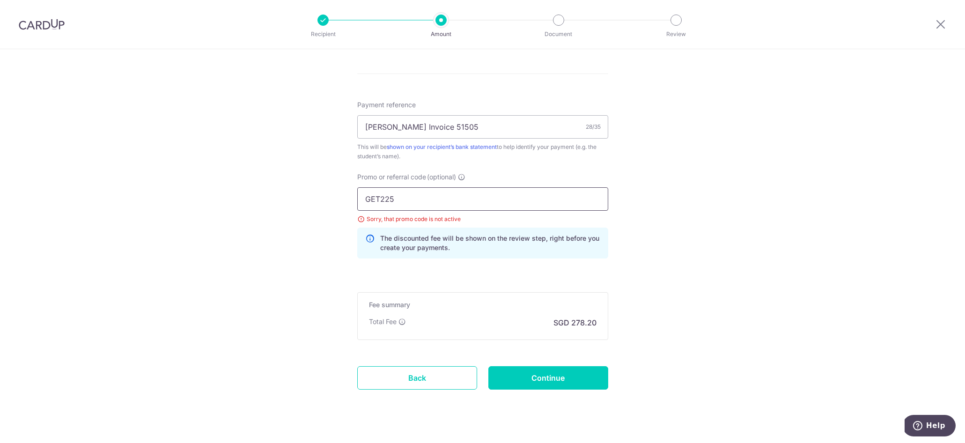
click at [444, 198] on input "GET225" at bounding box center [482, 198] width 251 height 23
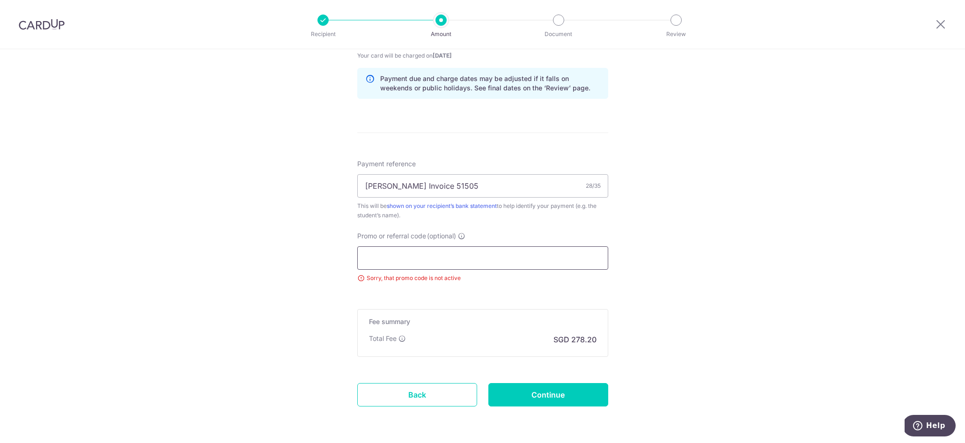
scroll to position [505, 0]
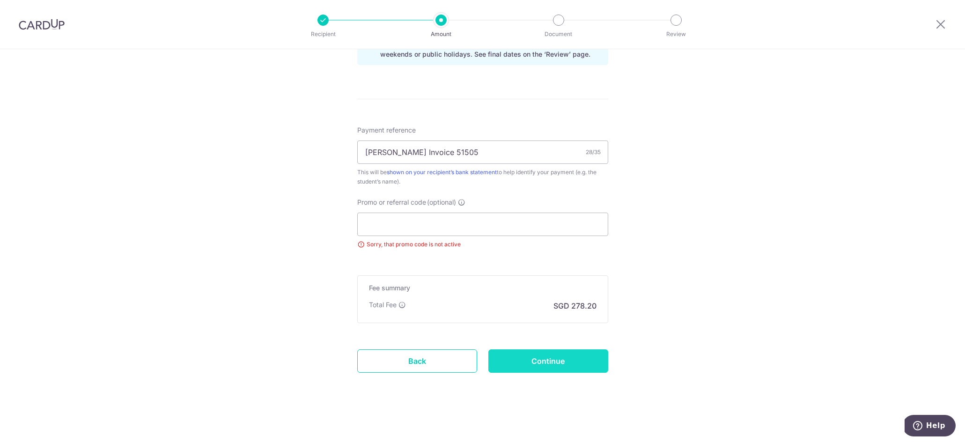
click at [584, 359] on input "Continue" at bounding box center [549, 360] width 120 height 23
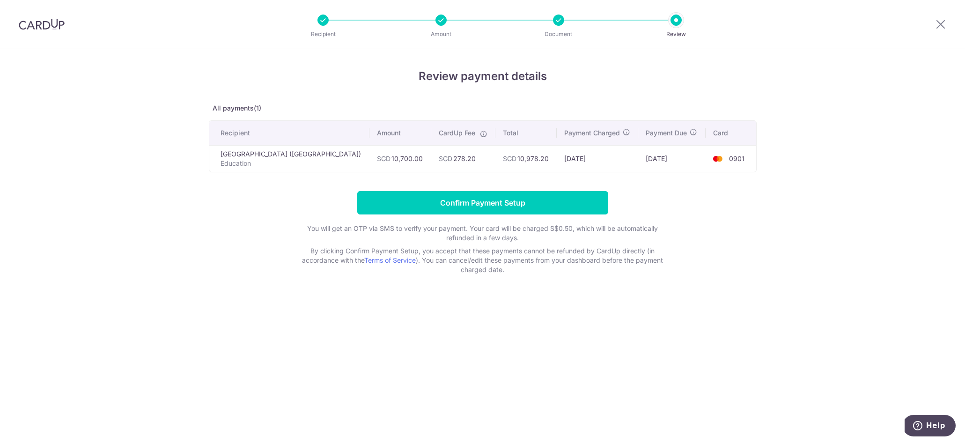
click at [52, 21] on img at bounding box center [42, 24] width 46 height 11
